Goal: Task Accomplishment & Management: Manage account settings

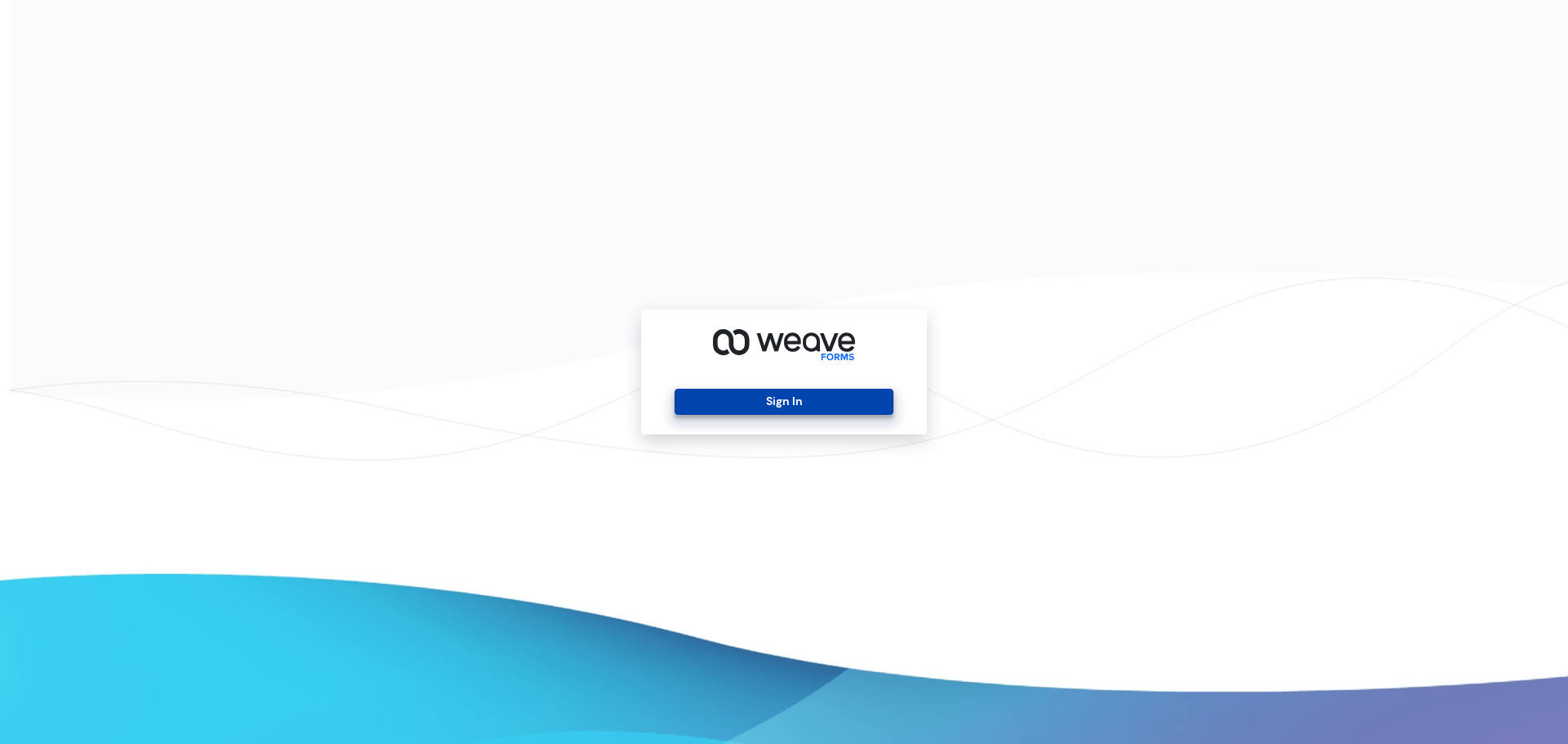
click at [780, 393] on button "Sign In" at bounding box center [784, 401] width 218 height 26
